Goal: Task Accomplishment & Management: Complete application form

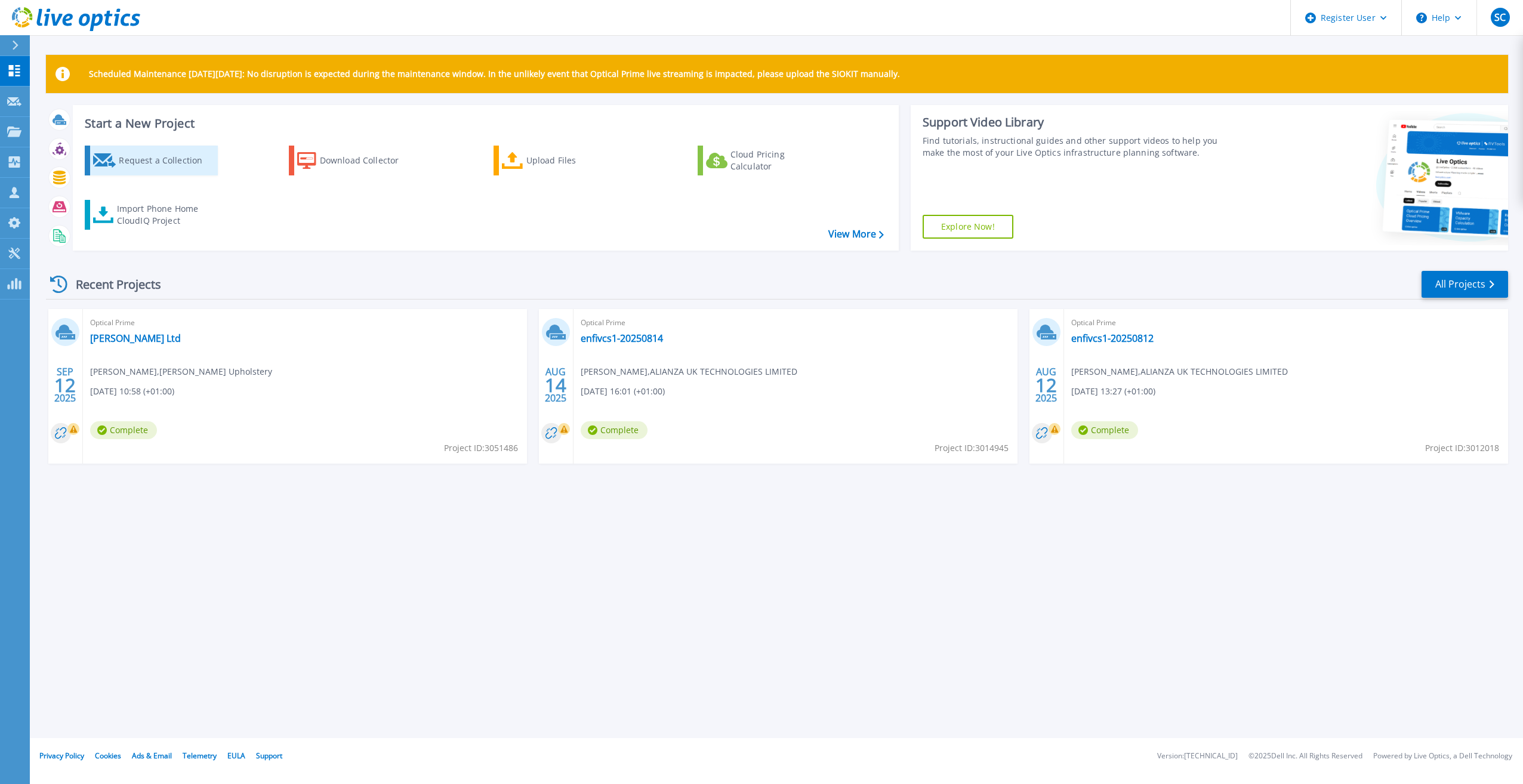
click at [183, 166] on div "Request a Collection" at bounding box center [167, 160] width 95 height 24
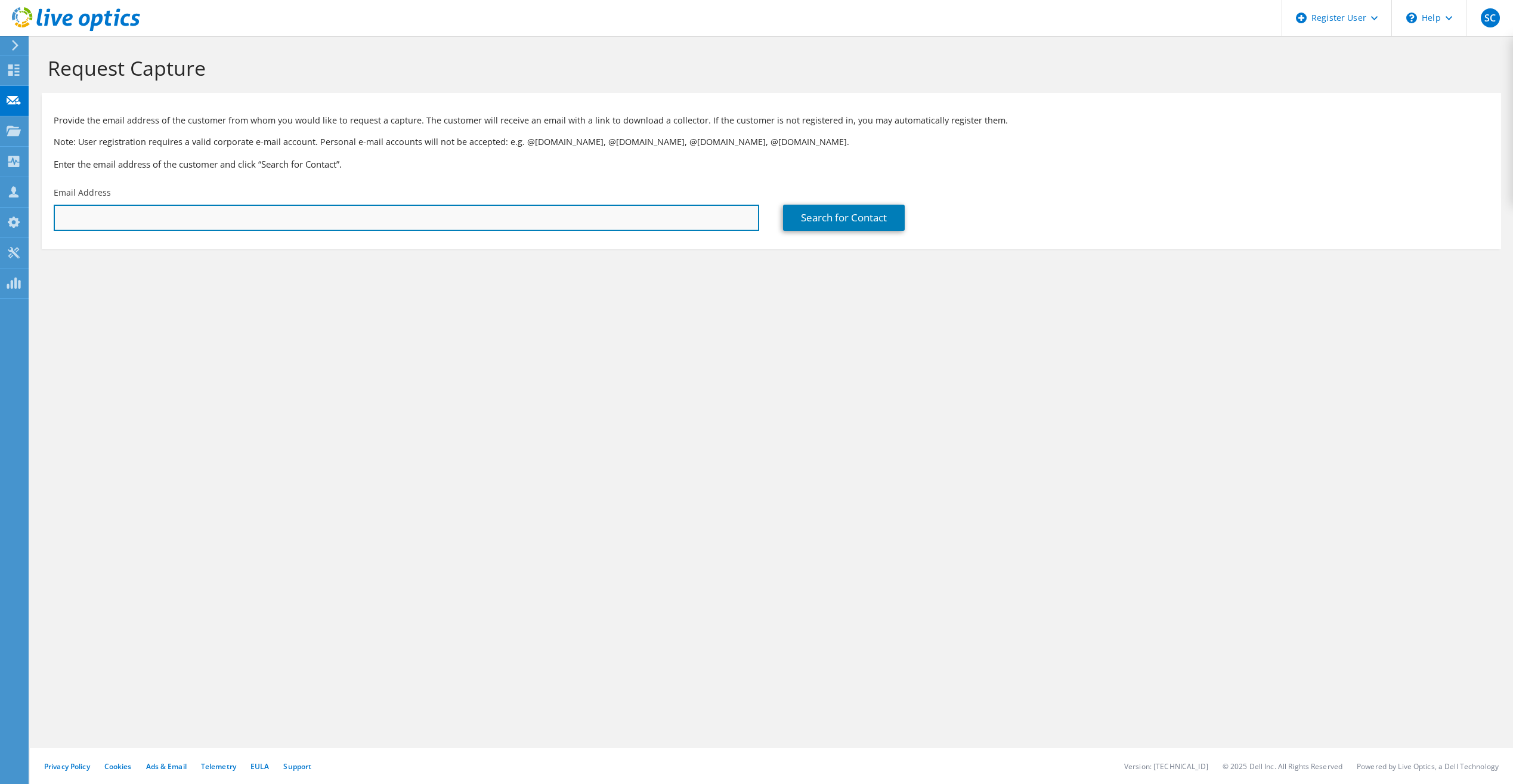
click at [190, 214] on input "text" at bounding box center [406, 217] width 706 height 26
drag, startPoint x: 307, startPoint y: 219, endPoint x: 410, endPoint y: 204, distance: 104.1
click at [307, 219] on input "text" at bounding box center [406, 217] width 706 height 26
paste input "pdunnington@heathcoat.co.uk"
type input "pdunnington@heathcoat.co.uk"
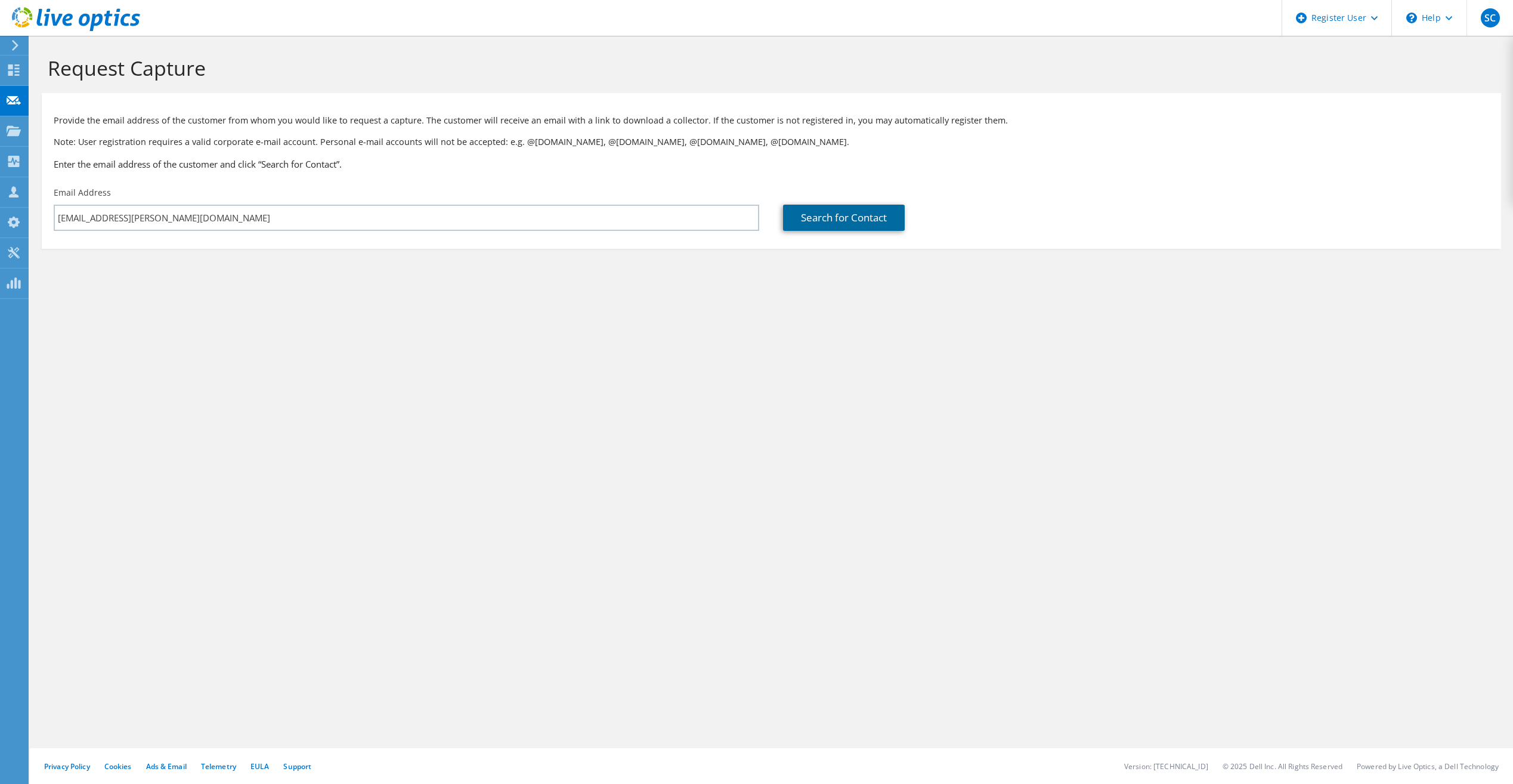
click at [855, 213] on link "Search for Contact" at bounding box center [844, 217] width 122 height 26
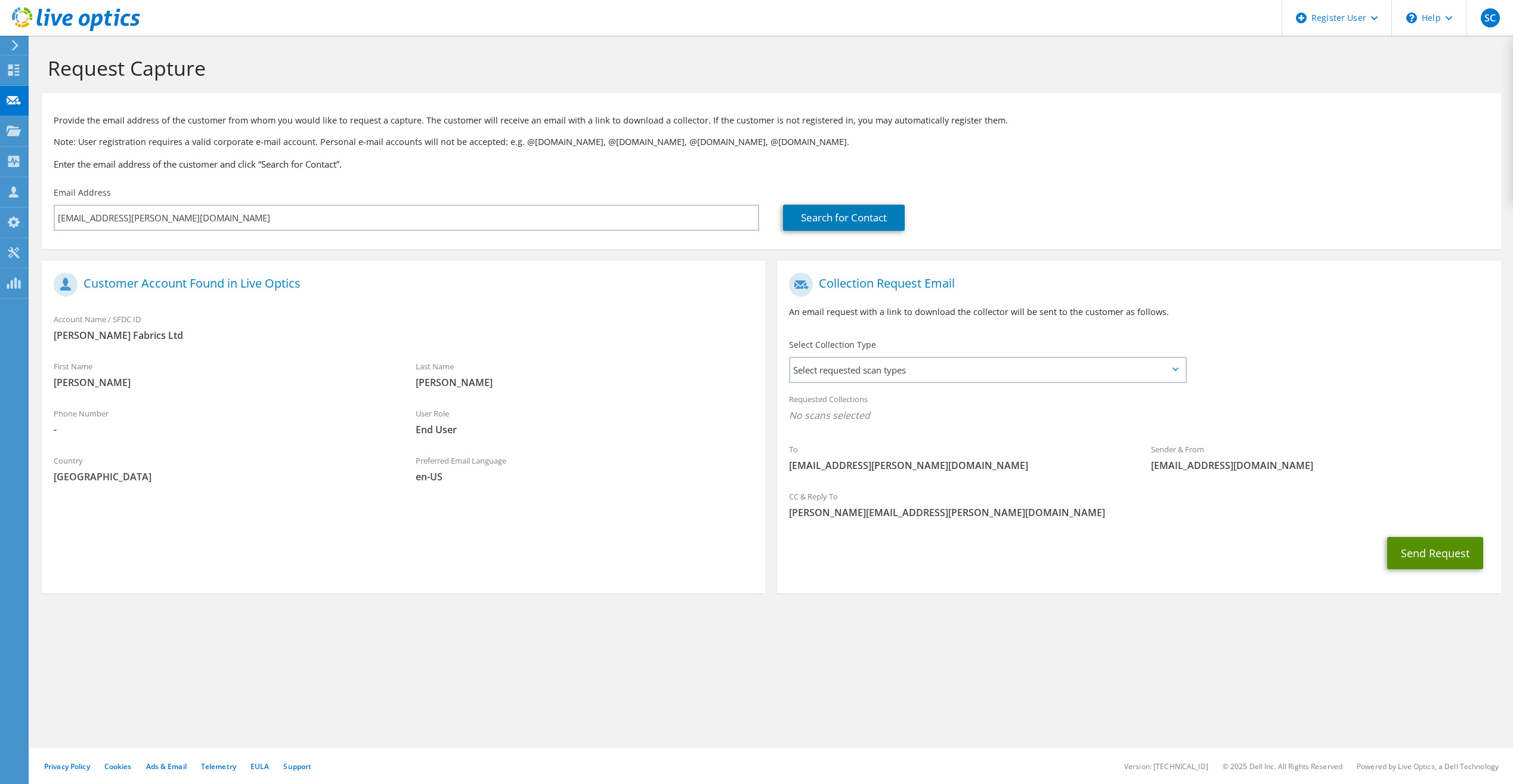
click at [1416, 557] on button "Send Request" at bounding box center [1435, 552] width 96 height 32
